Goal: Transaction & Acquisition: Purchase product/service

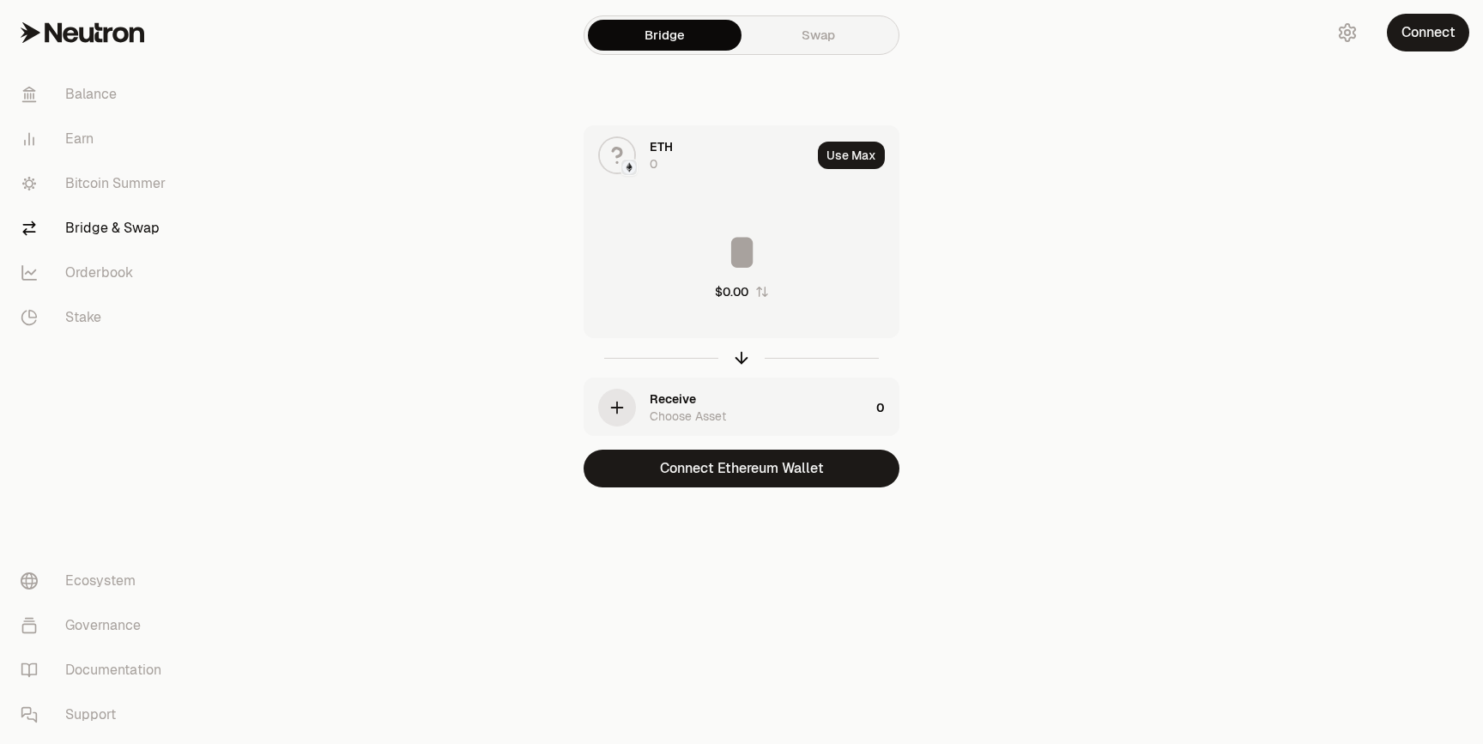
click at [1154, 187] on main "Bridge Swap ETH 0 Use Max $0.00 Receive Choose Asset 0 Connect Ethereum Wallet" at bounding box center [837, 278] width 1291 height 556
click at [1411, 37] on button "Connect" at bounding box center [1428, 33] width 82 height 38
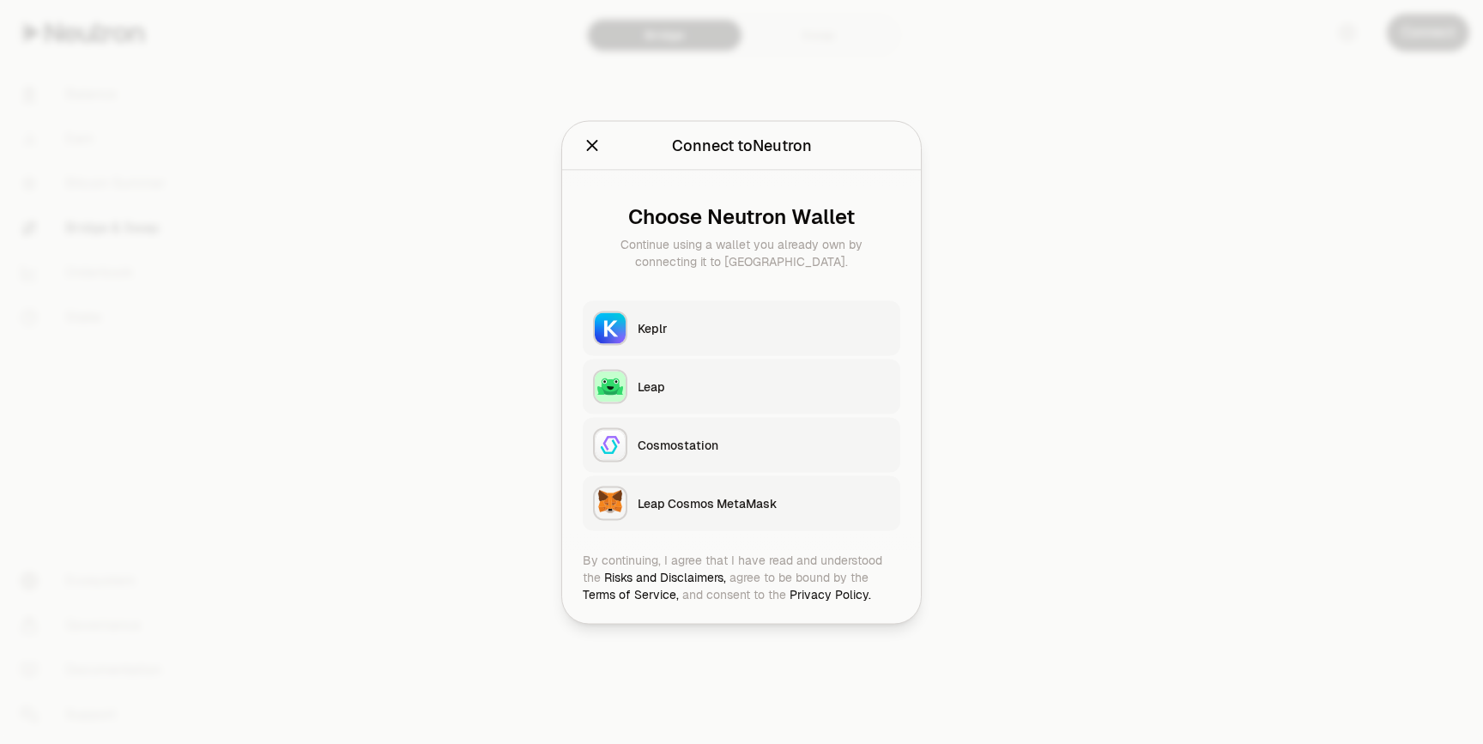
click at [722, 349] on button "Keplr" at bounding box center [742, 327] width 318 height 55
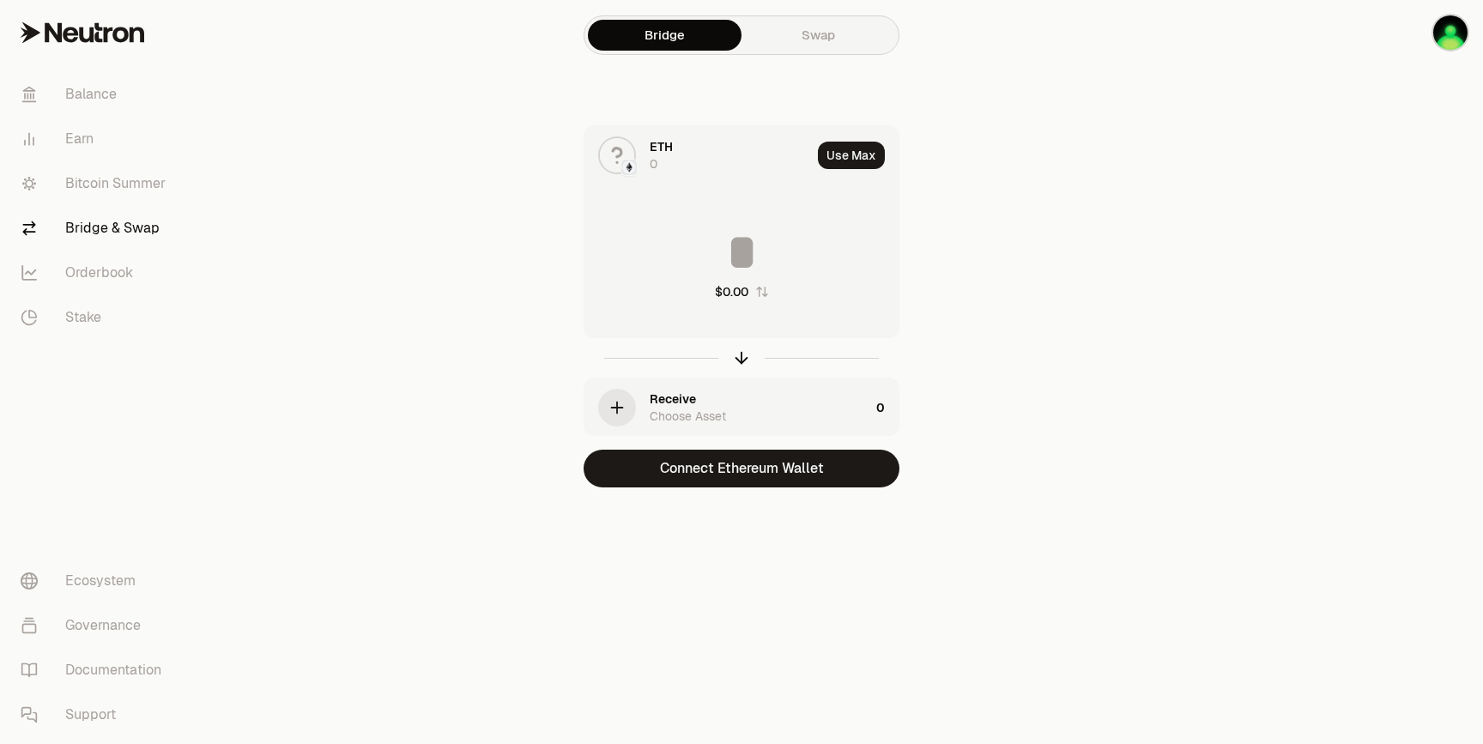
click at [705, 152] on div "ETH 0" at bounding box center [730, 155] width 161 height 34
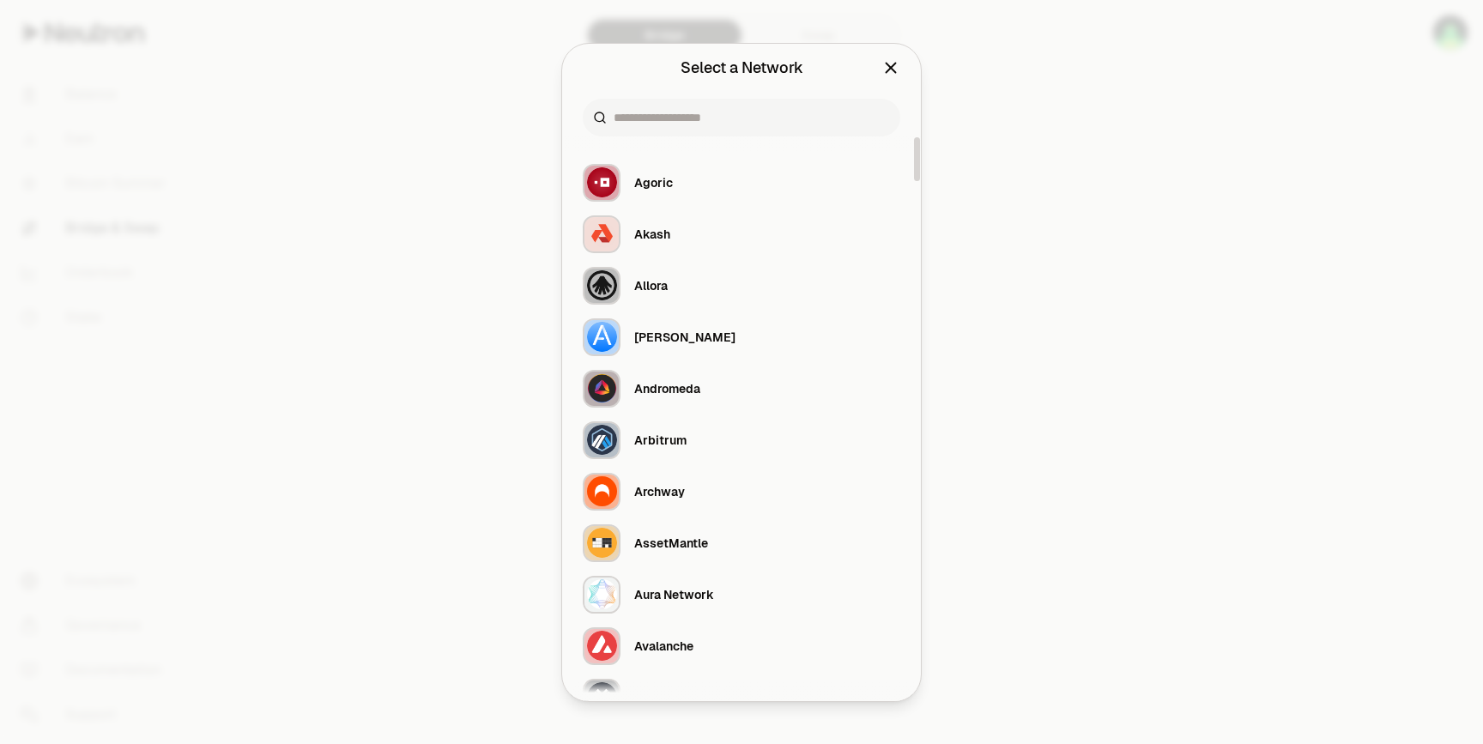
click at [726, 131] on div at bounding box center [742, 118] width 318 height 38
click at [726, 127] on div at bounding box center [742, 118] width 318 height 38
click at [726, 113] on input at bounding box center [752, 117] width 276 height 17
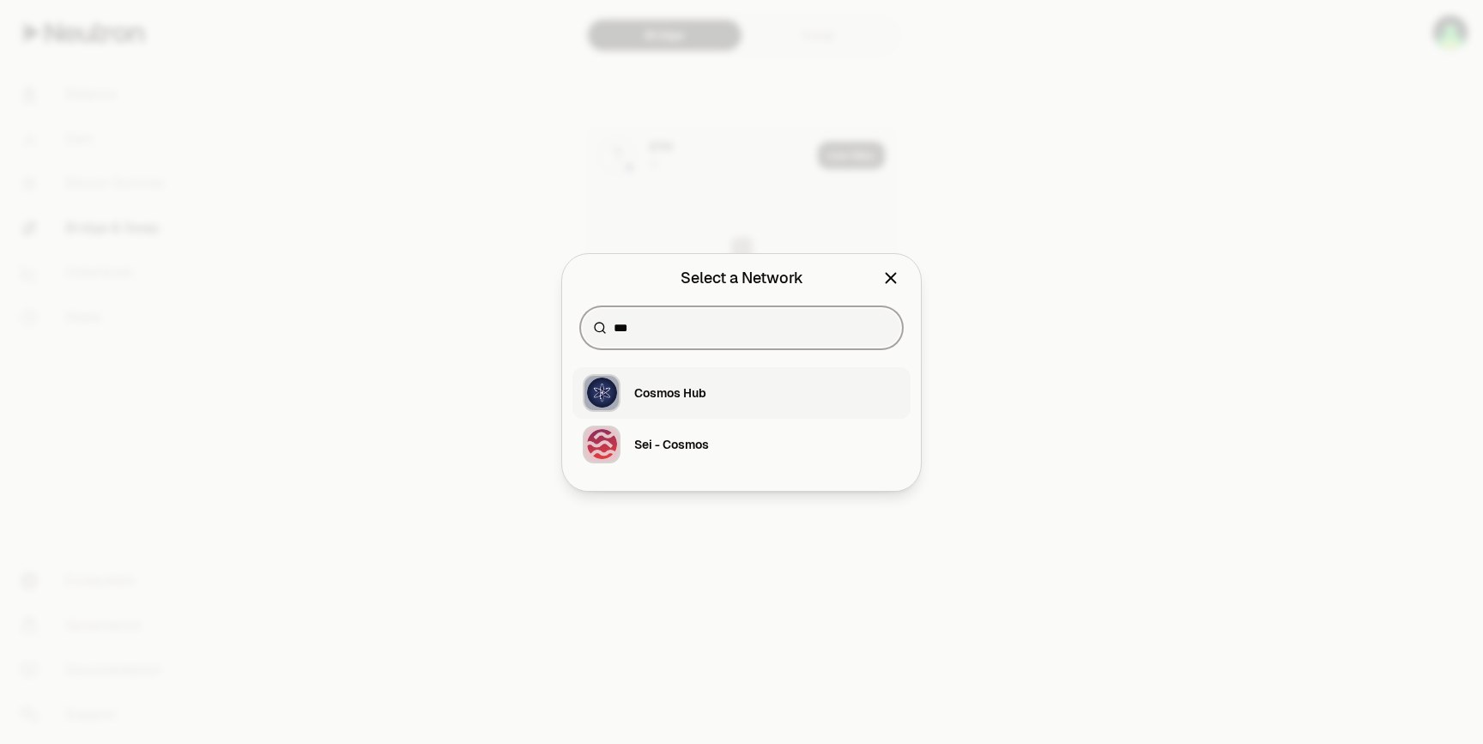
type input "***"
click at [702, 393] on div "Cosmos Hub" at bounding box center [670, 393] width 72 height 17
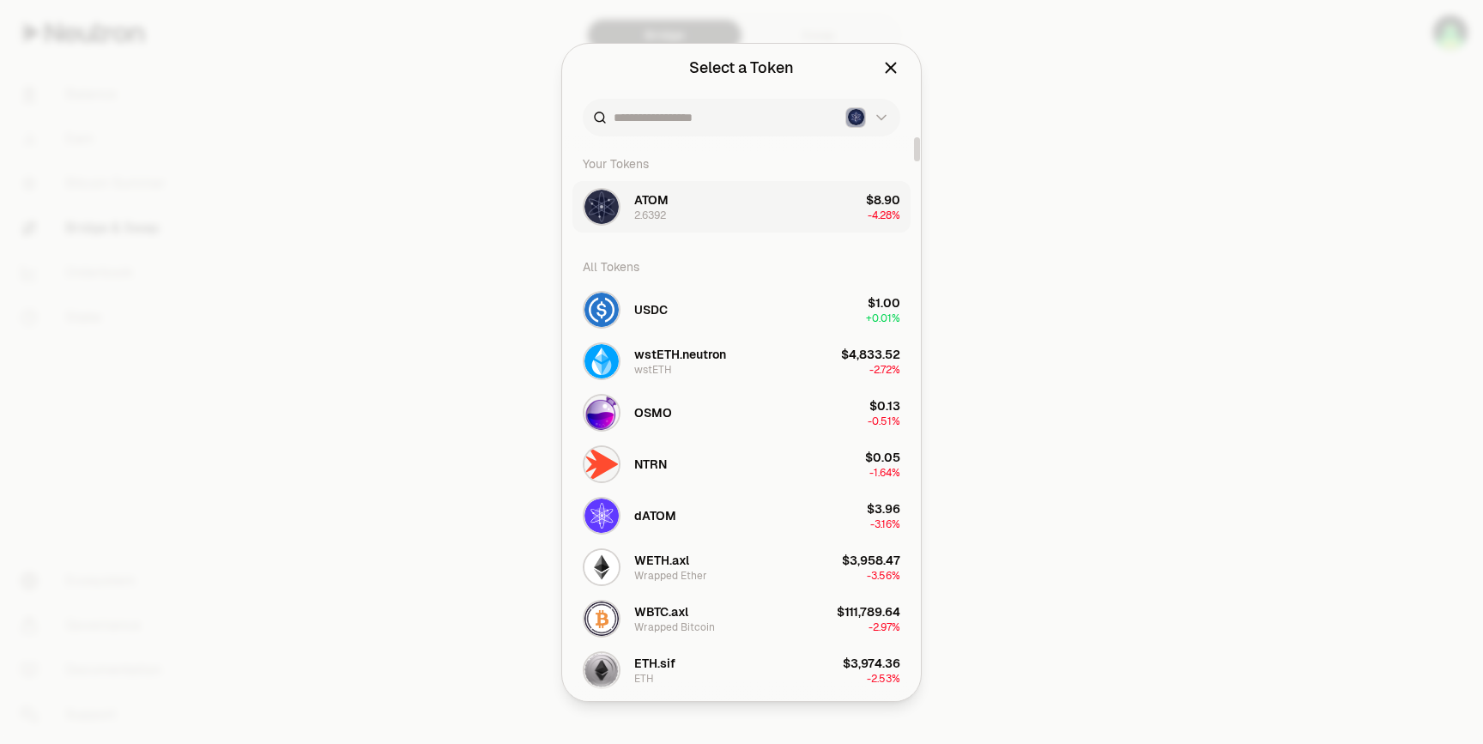
click at [730, 193] on button "ATOM 2.6392 $8.90 -4.28%" at bounding box center [742, 207] width 338 height 52
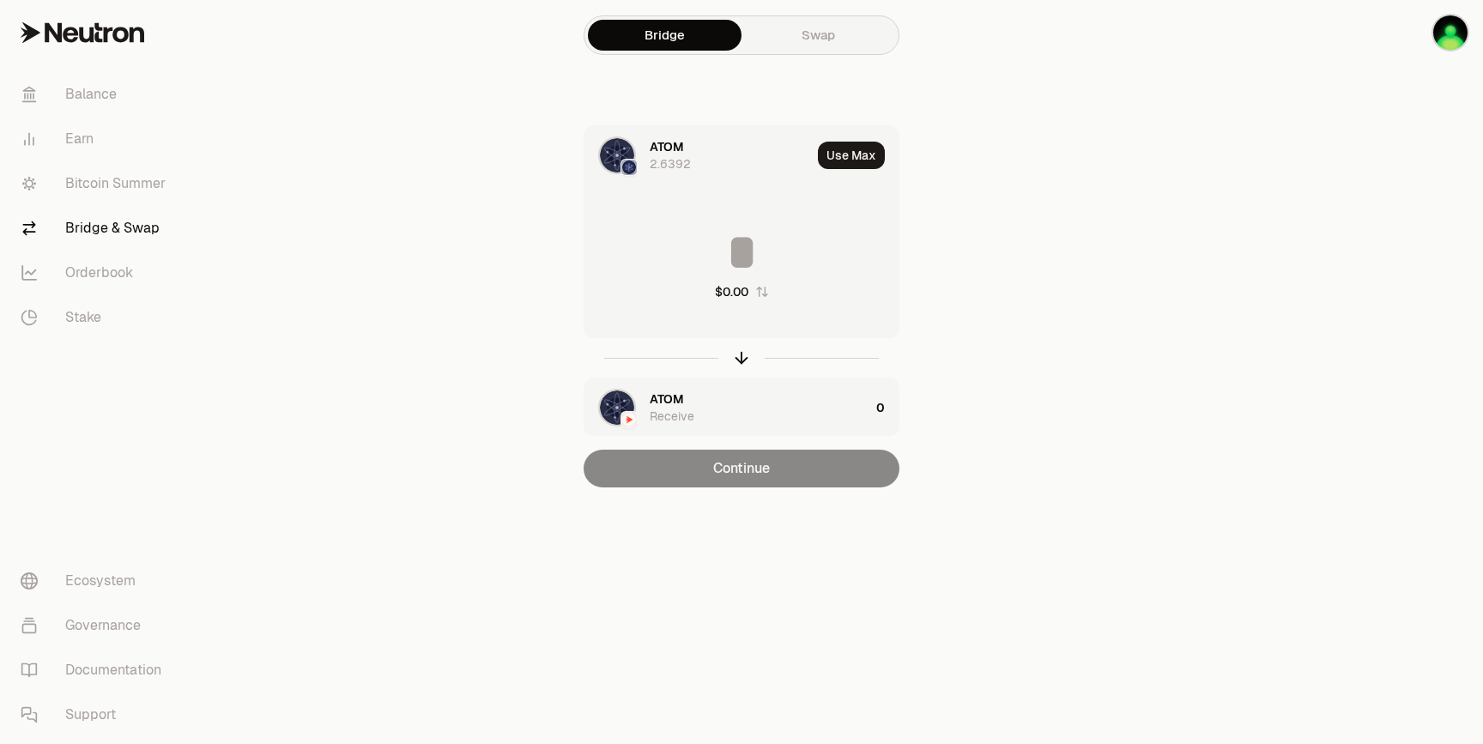
click at [722, 416] on div "ATOM Receive" at bounding box center [760, 408] width 220 height 34
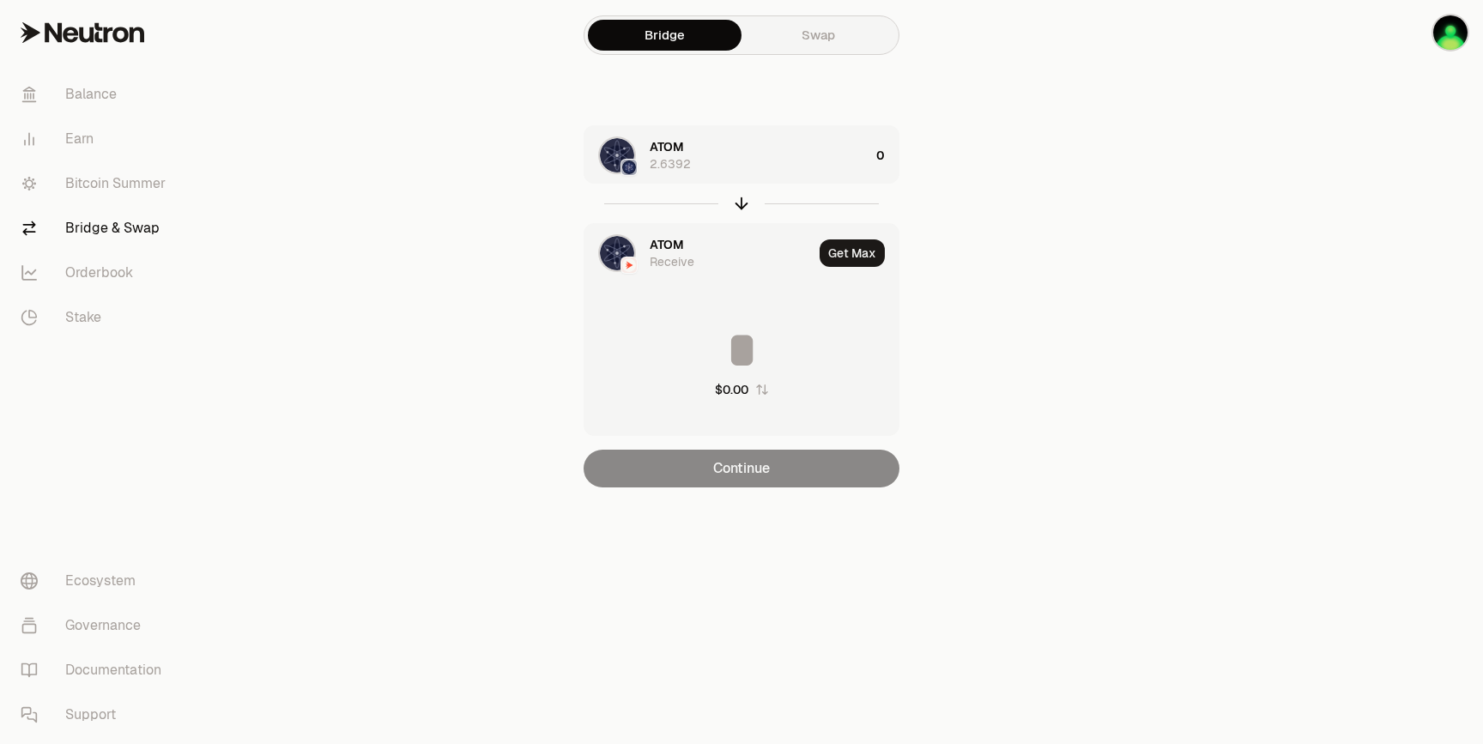
click at [730, 228] on div "ATOM Receive" at bounding box center [699, 253] width 228 height 58
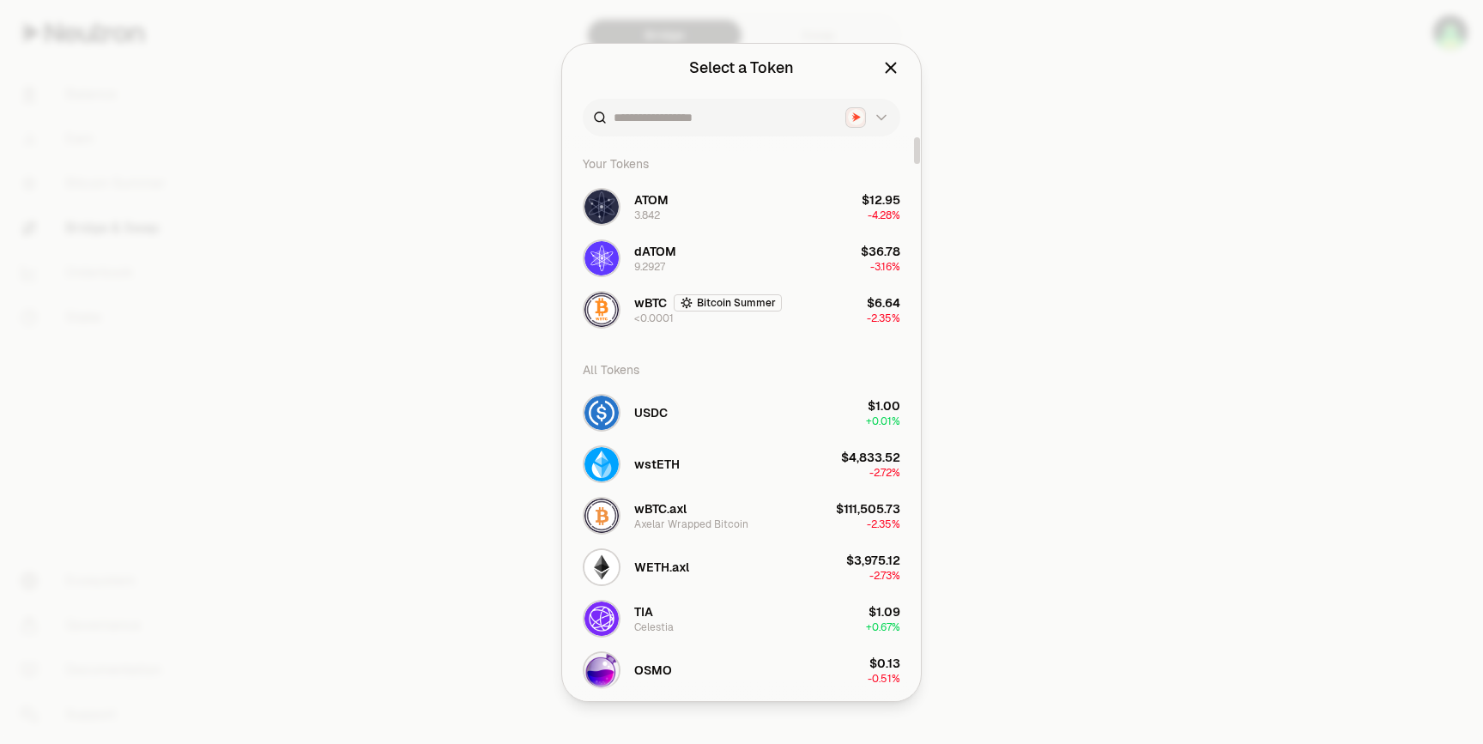
click at [1097, 185] on div at bounding box center [741, 372] width 1483 height 744
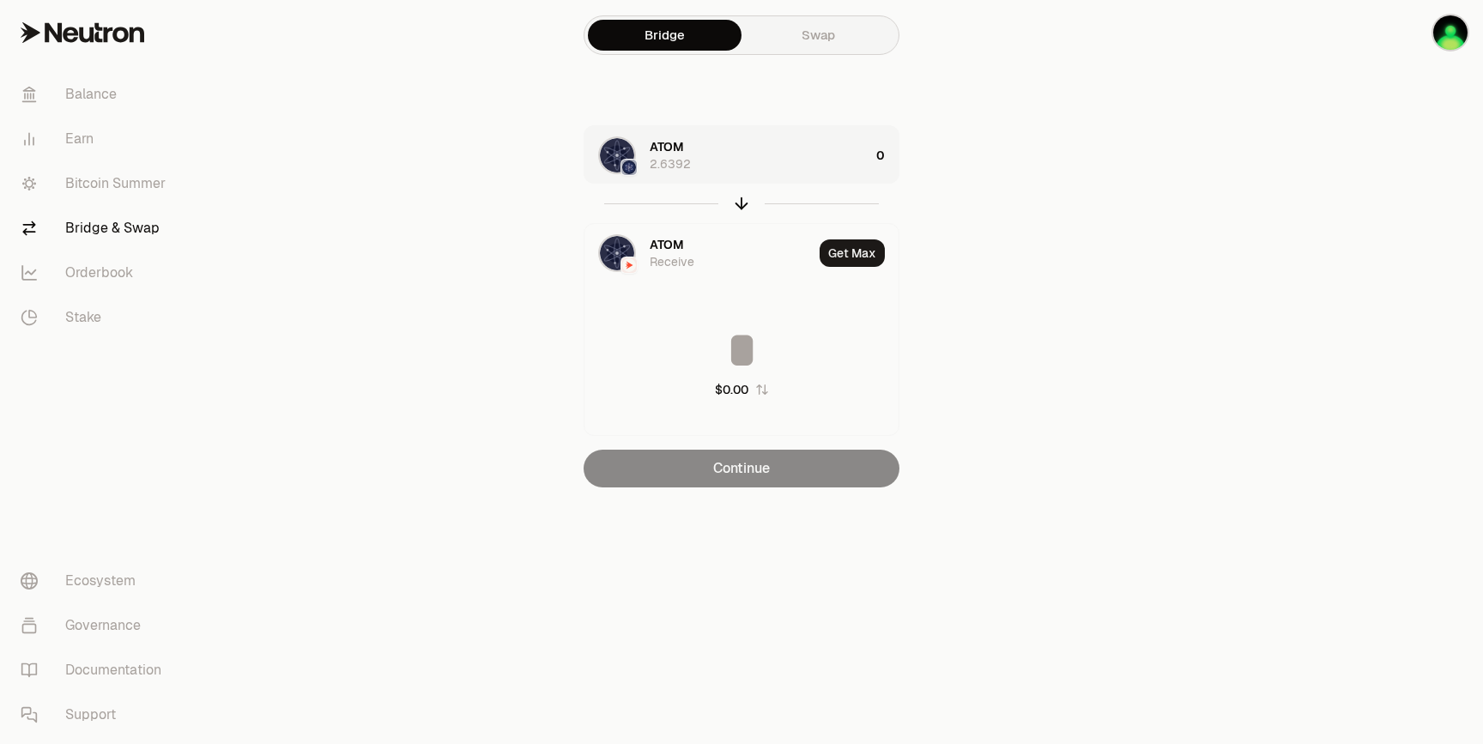
click at [700, 151] on div "ATOM 2.6392" at bounding box center [760, 155] width 220 height 34
